Goal: Check status: Check status

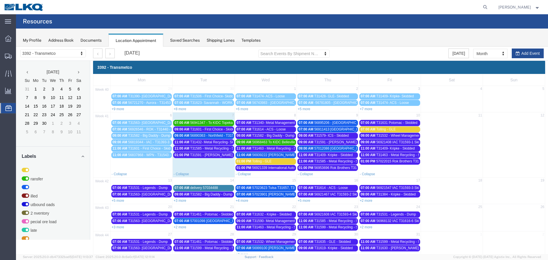
click at [291, 123] on span "T31340- Metal Management- Dump" at bounding box center [279, 123] width 54 height 4
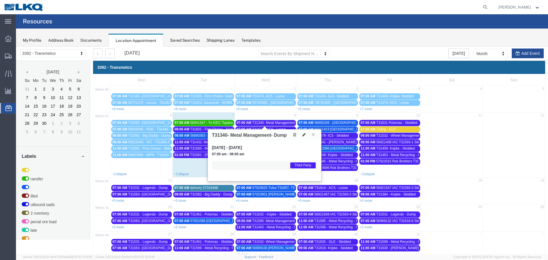
click at [312, 135] on icon at bounding box center [313, 134] width 3 height 3
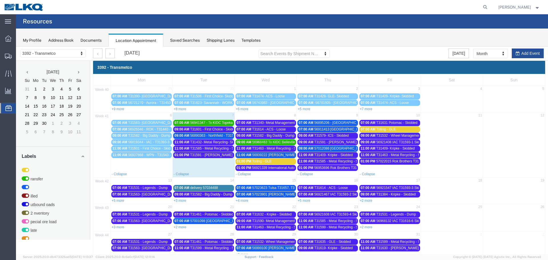
click at [272, 124] on span "T31340- Metal Management- Dump" at bounding box center [279, 123] width 54 height 4
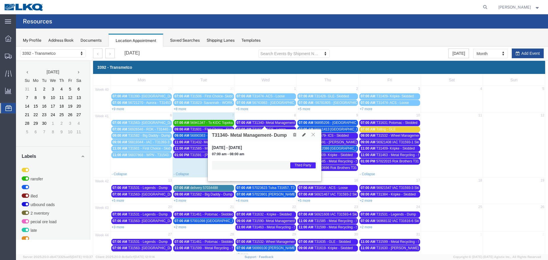
click at [313, 136] on icon at bounding box center [313, 134] width 3 height 3
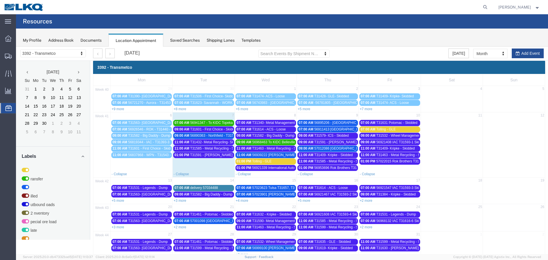
click at [281, 149] on span "T31463 - Metal Recycling - Skidded" at bounding box center [279, 148] width 54 height 4
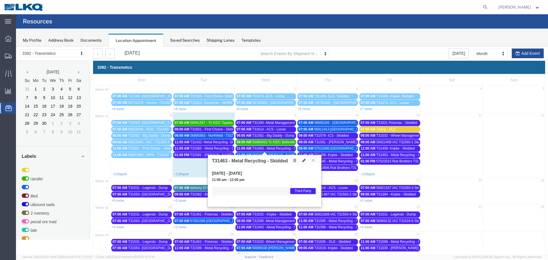
click at [313, 160] on icon at bounding box center [313, 159] width 3 height 3
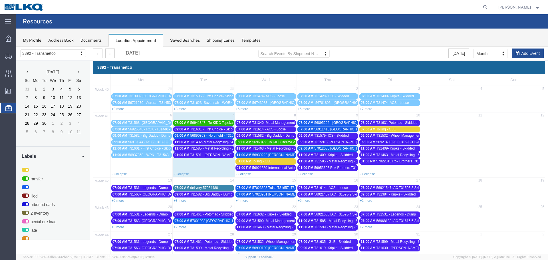
click at [274, 170] on span "56921339 International Auto Core T31393-4 Skidded" at bounding box center [291, 168] width 79 height 4
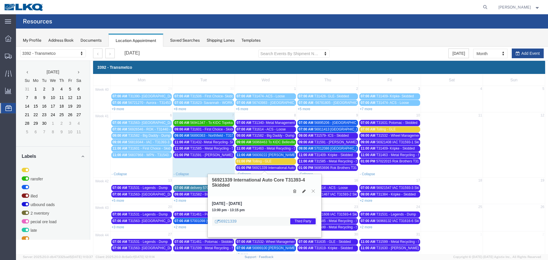
click at [312, 191] on icon at bounding box center [313, 190] width 3 height 3
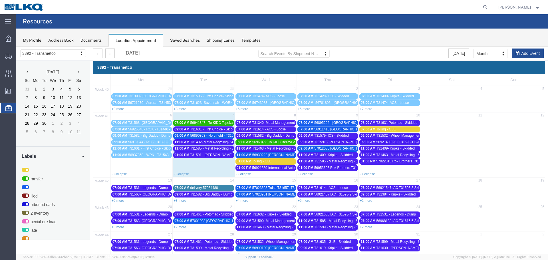
click at [345, 123] on span "56895206 - [GEOGRAPHIC_DATA] - T31576 - Palletized" at bounding box center [357, 123] width 86 height 4
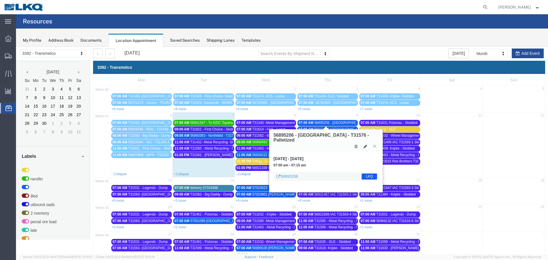
click at [376, 144] on icon at bounding box center [374, 145] width 3 height 3
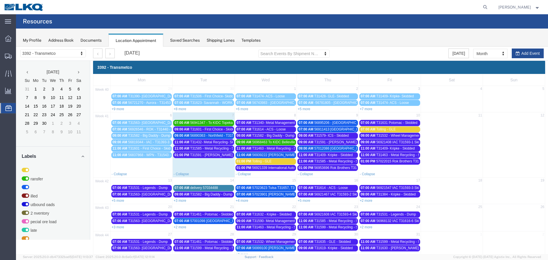
click at [351, 129] on span "56911413 [GEOGRAPHIC_DATA] Skidded" at bounding box center [346, 129] width 65 height 4
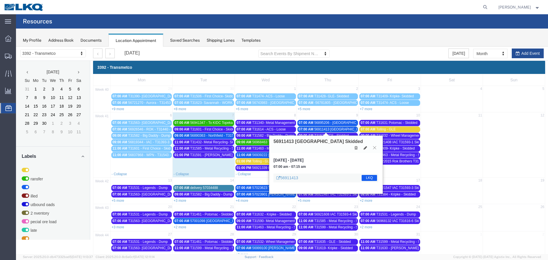
click at [375, 146] on icon at bounding box center [374, 147] width 3 height 3
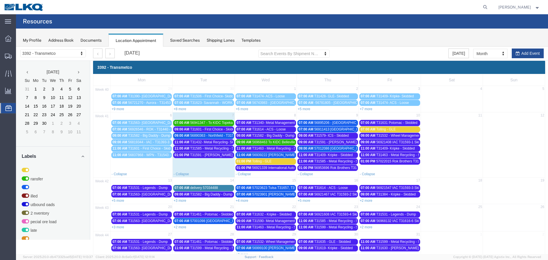
click at [345, 151] on div "09:00 AM 57012086 [GEOGRAPHIC_DATA] Skidded - ***work in per [PERSON_NAME]***" at bounding box center [328, 148] width 58 height 4
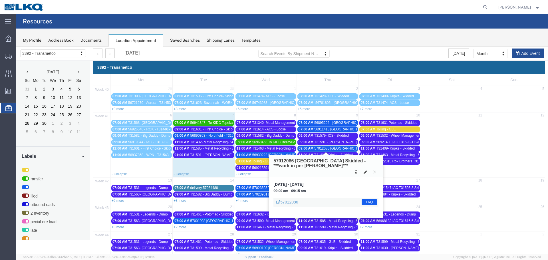
click at [375, 173] on icon at bounding box center [374, 171] width 3 height 3
